Goal: Task Accomplishment & Management: Use online tool/utility

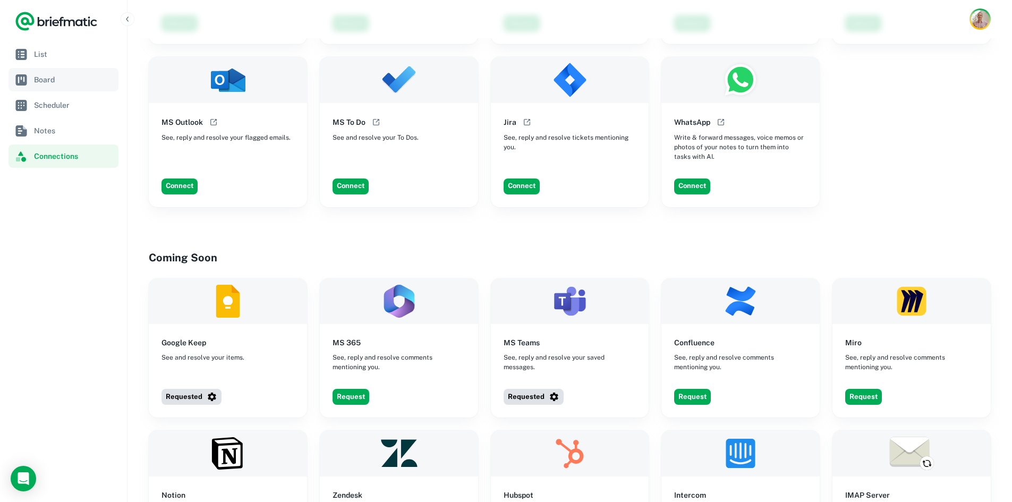
click at [45, 84] on span "Board" at bounding box center [74, 80] width 80 height 12
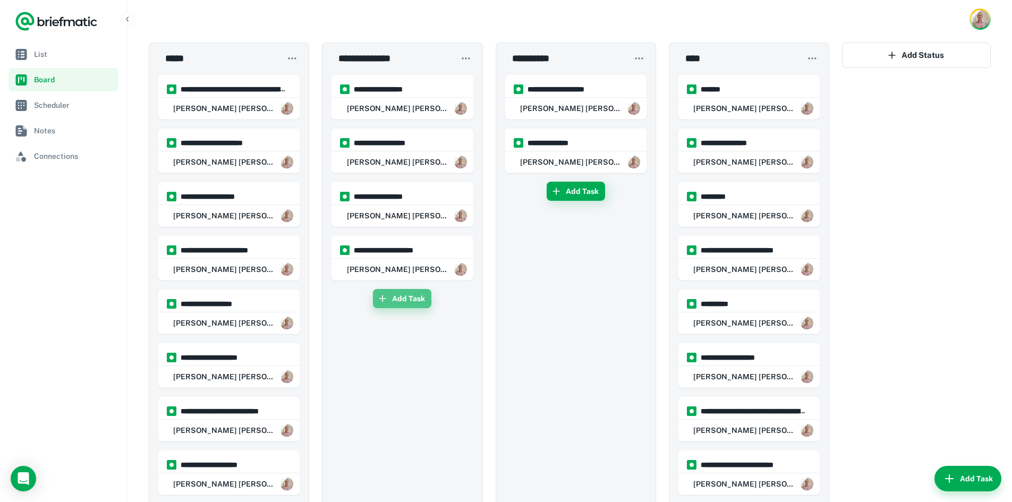
click at [405, 298] on button "Add Task" at bounding box center [402, 298] width 58 height 19
type input "**********"
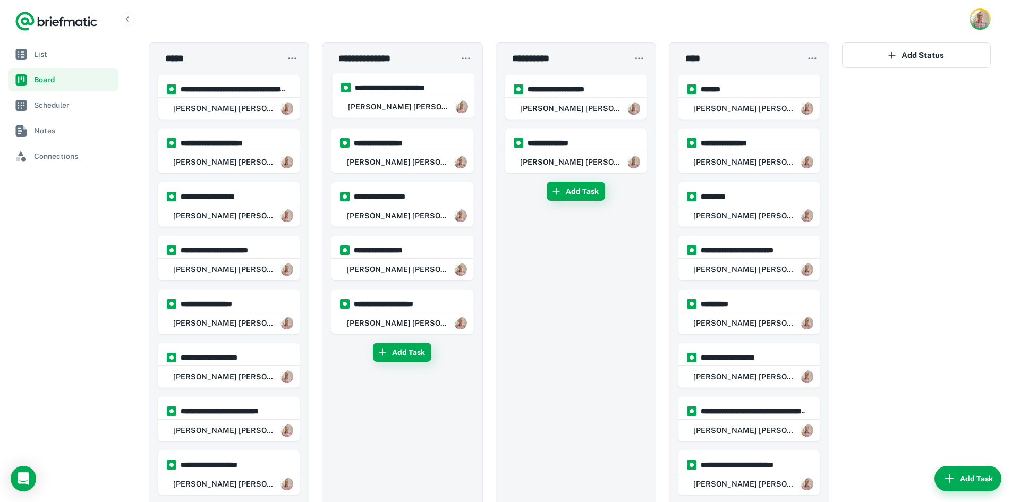
drag, startPoint x: 391, startPoint y: 311, endPoint x: 390, endPoint y: 98, distance: 213.0
drag, startPoint x: 403, startPoint y: 95, endPoint x: 406, endPoint y: 209, distance: 113.7
drag, startPoint x: 403, startPoint y: 202, endPoint x: 397, endPoint y: 275, distance: 73.0
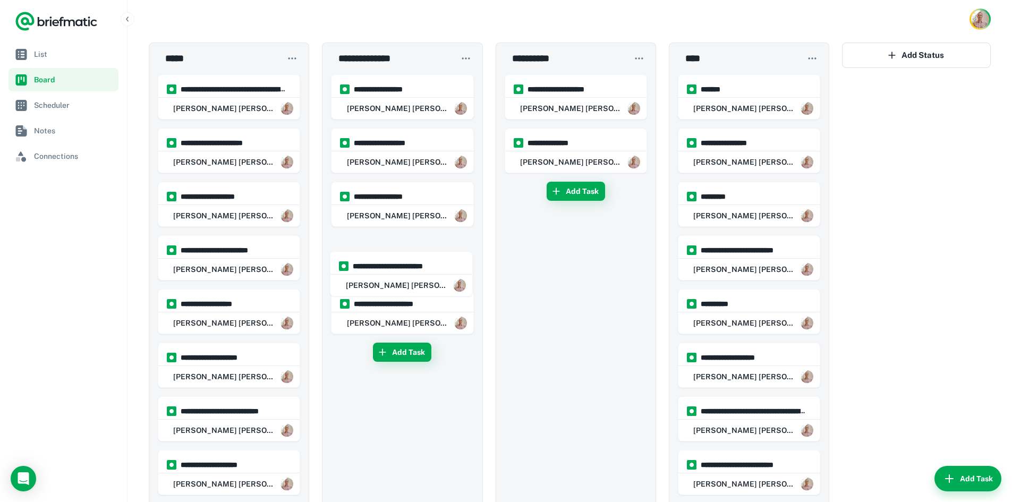
click at [574, 190] on button "Add Task" at bounding box center [576, 191] width 58 height 19
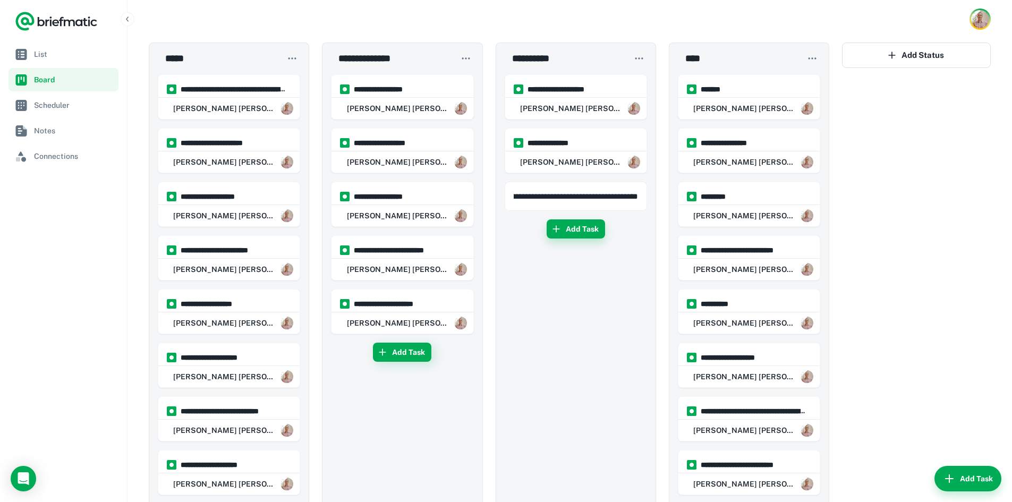
scroll to position [0, 57]
type input "**********"
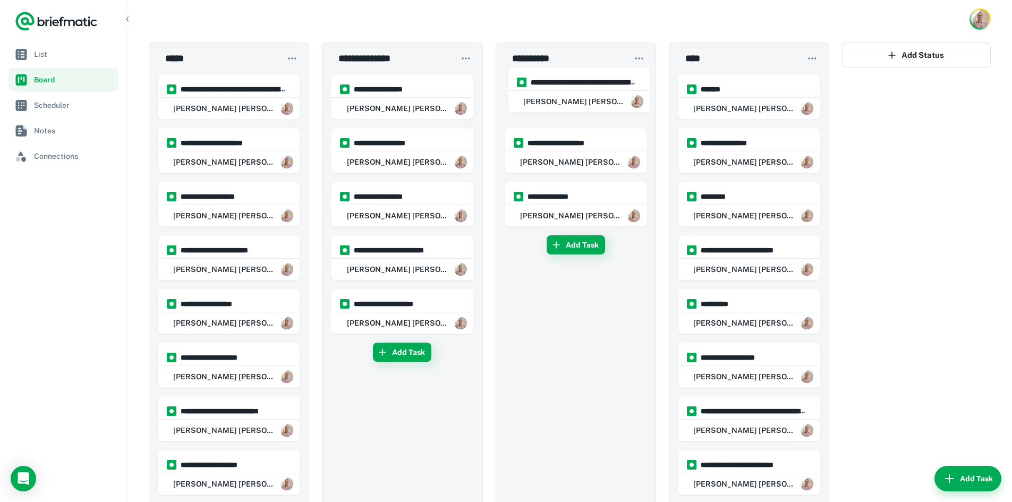
drag, startPoint x: 572, startPoint y: 209, endPoint x: 575, endPoint y: 97, distance: 111.6
drag, startPoint x: 403, startPoint y: 207, endPoint x: 407, endPoint y: 90, distance: 116.9
